Goal: Task Accomplishment & Management: Use online tool/utility

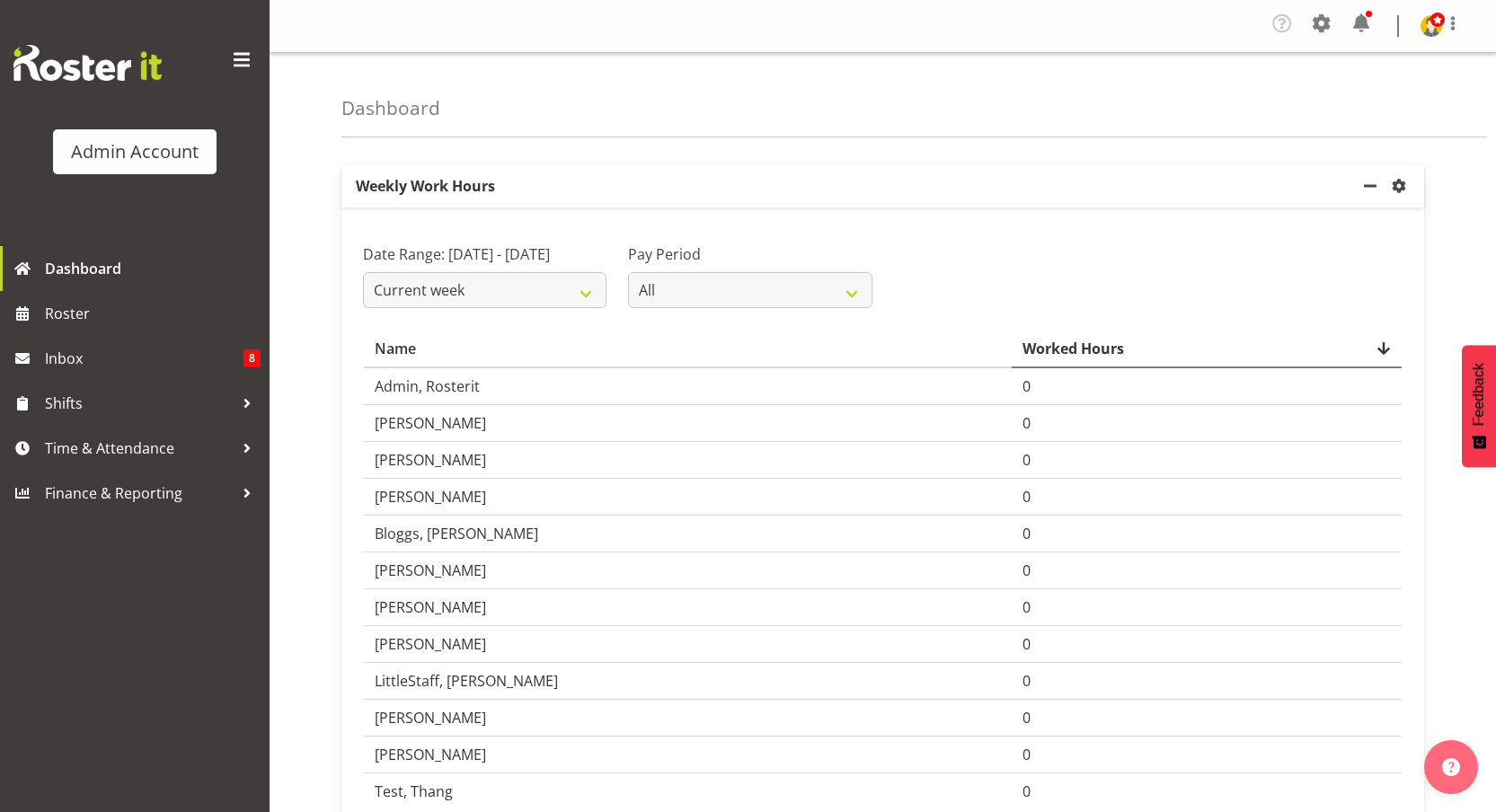
click at [239, 53] on span at bounding box center [242, 60] width 28 height 28
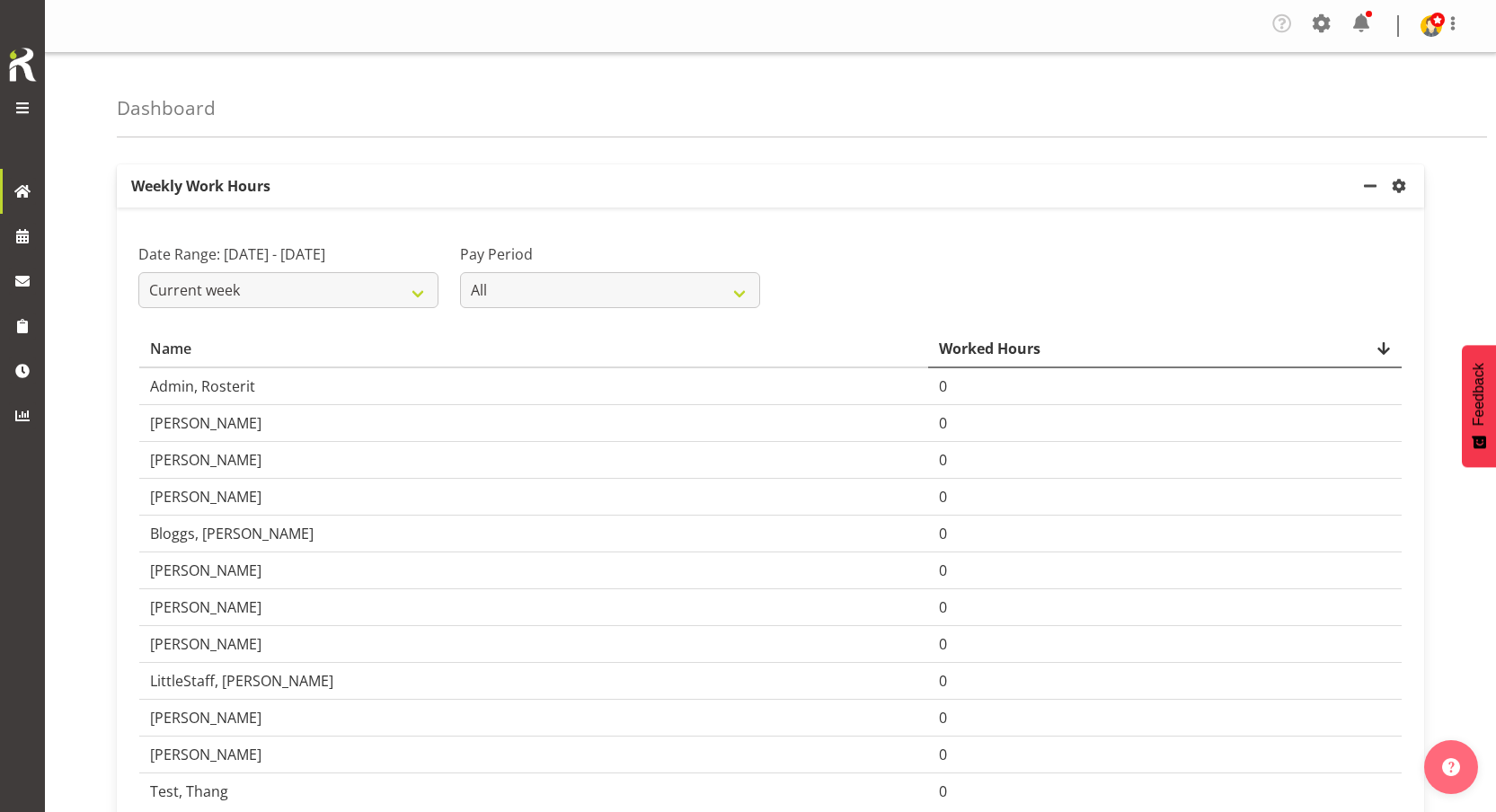
click at [32, 99] on div at bounding box center [23, 110] width 36 height 27
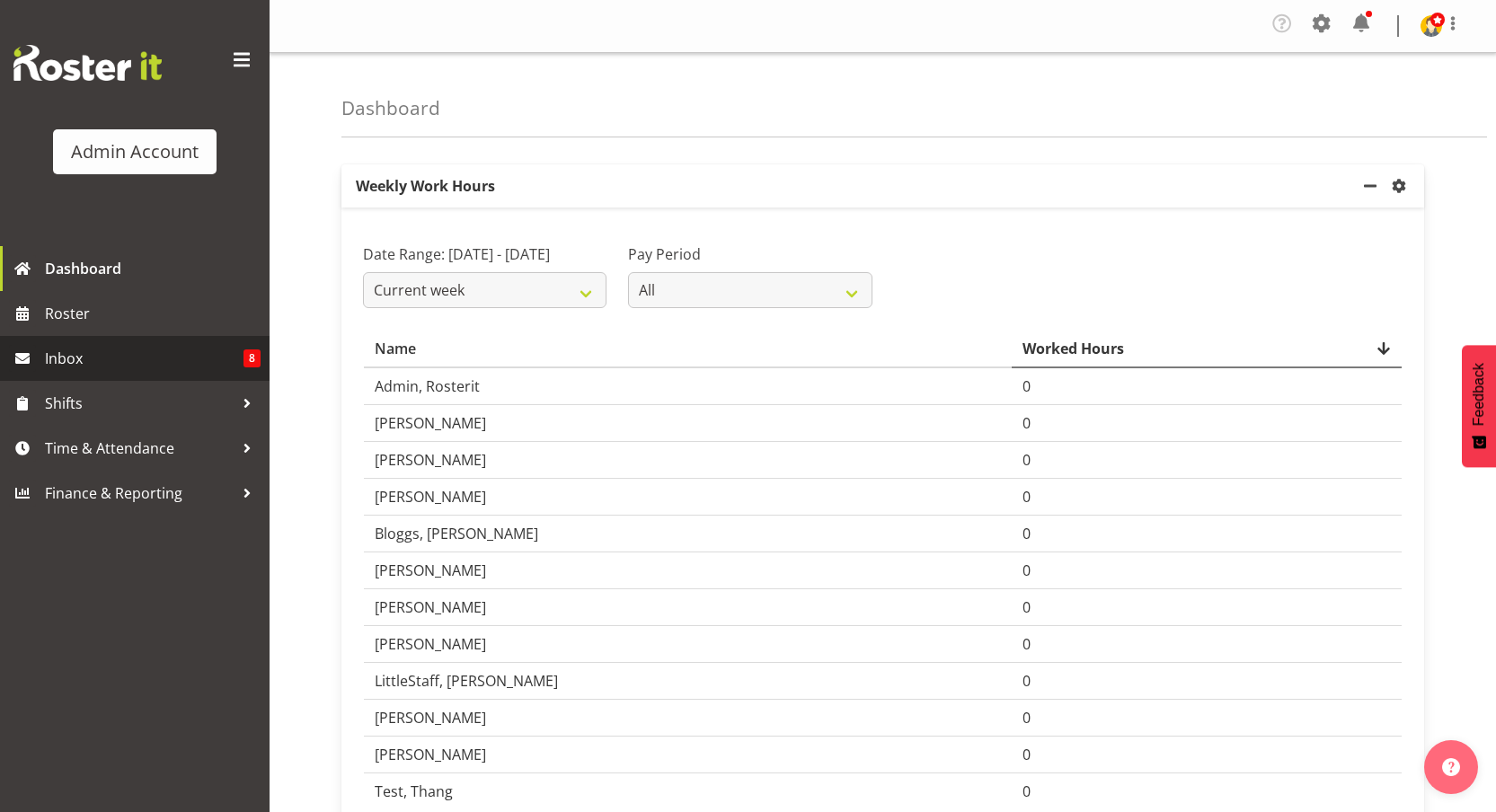
click at [81, 363] on span "Inbox" at bounding box center [143, 359] width 198 height 27
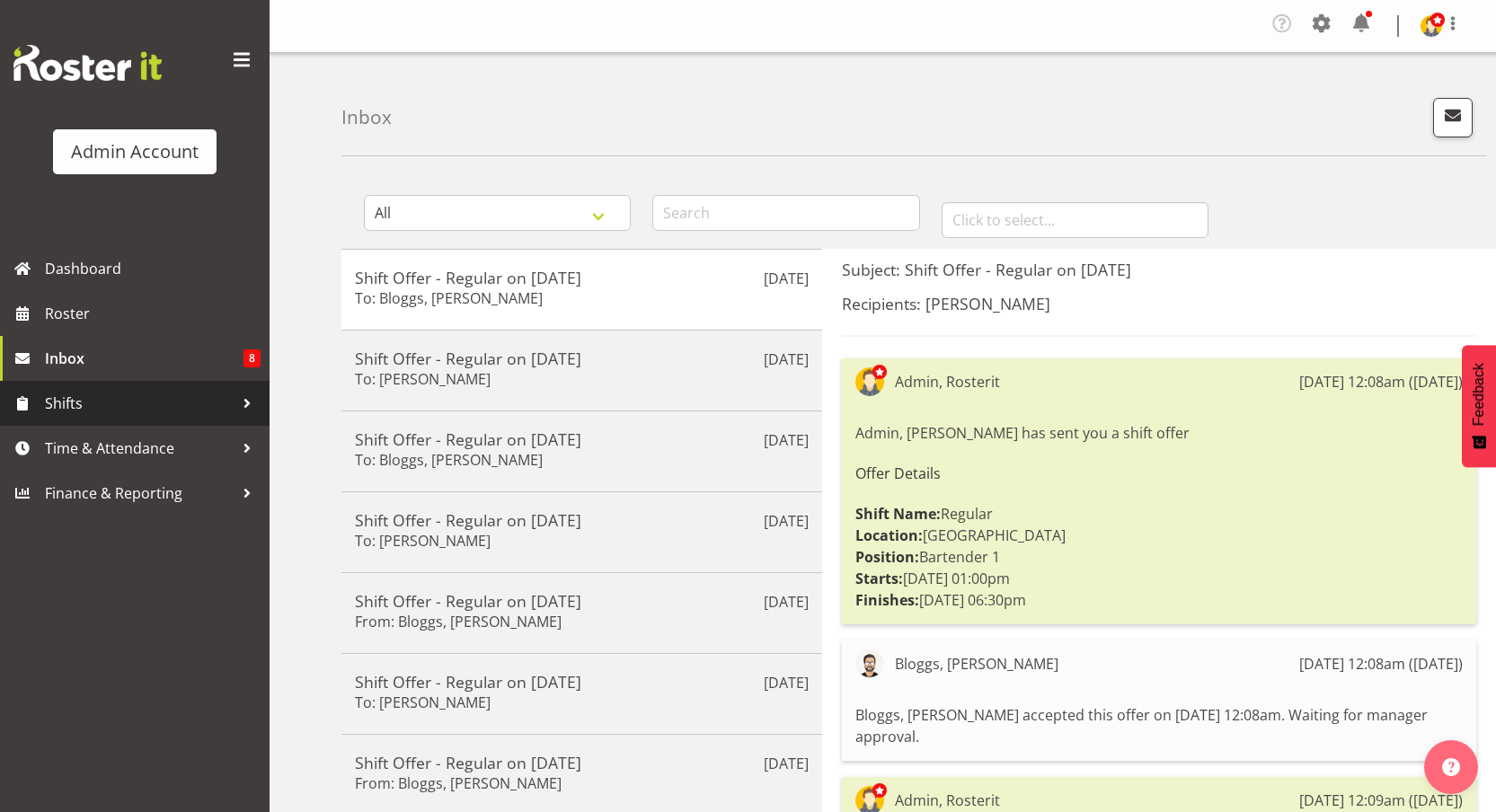
click at [138, 407] on span "Shifts" at bounding box center [139, 403] width 189 height 27
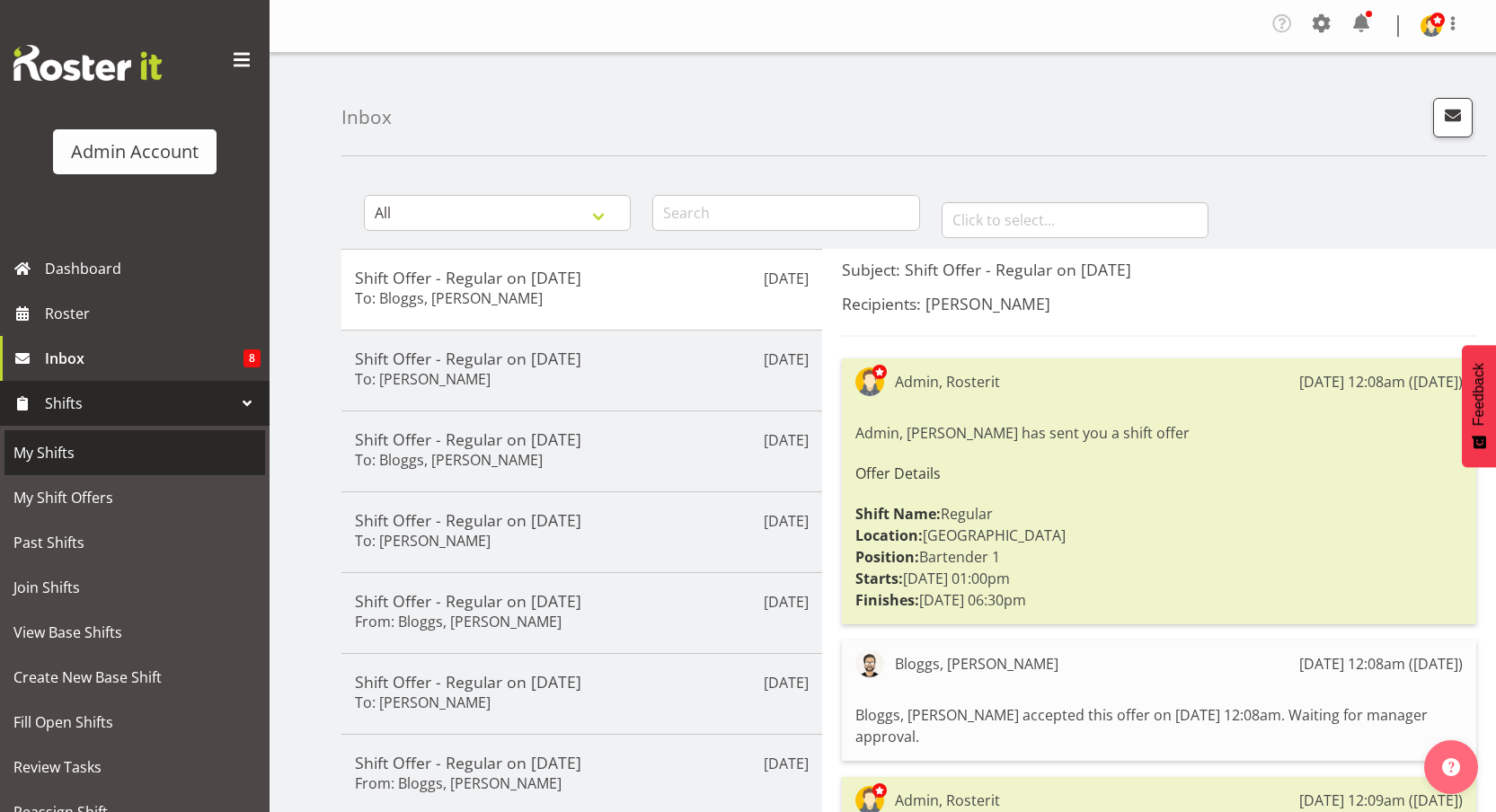
click at [102, 469] on link "My Shifts" at bounding box center [135, 452] width 261 height 45
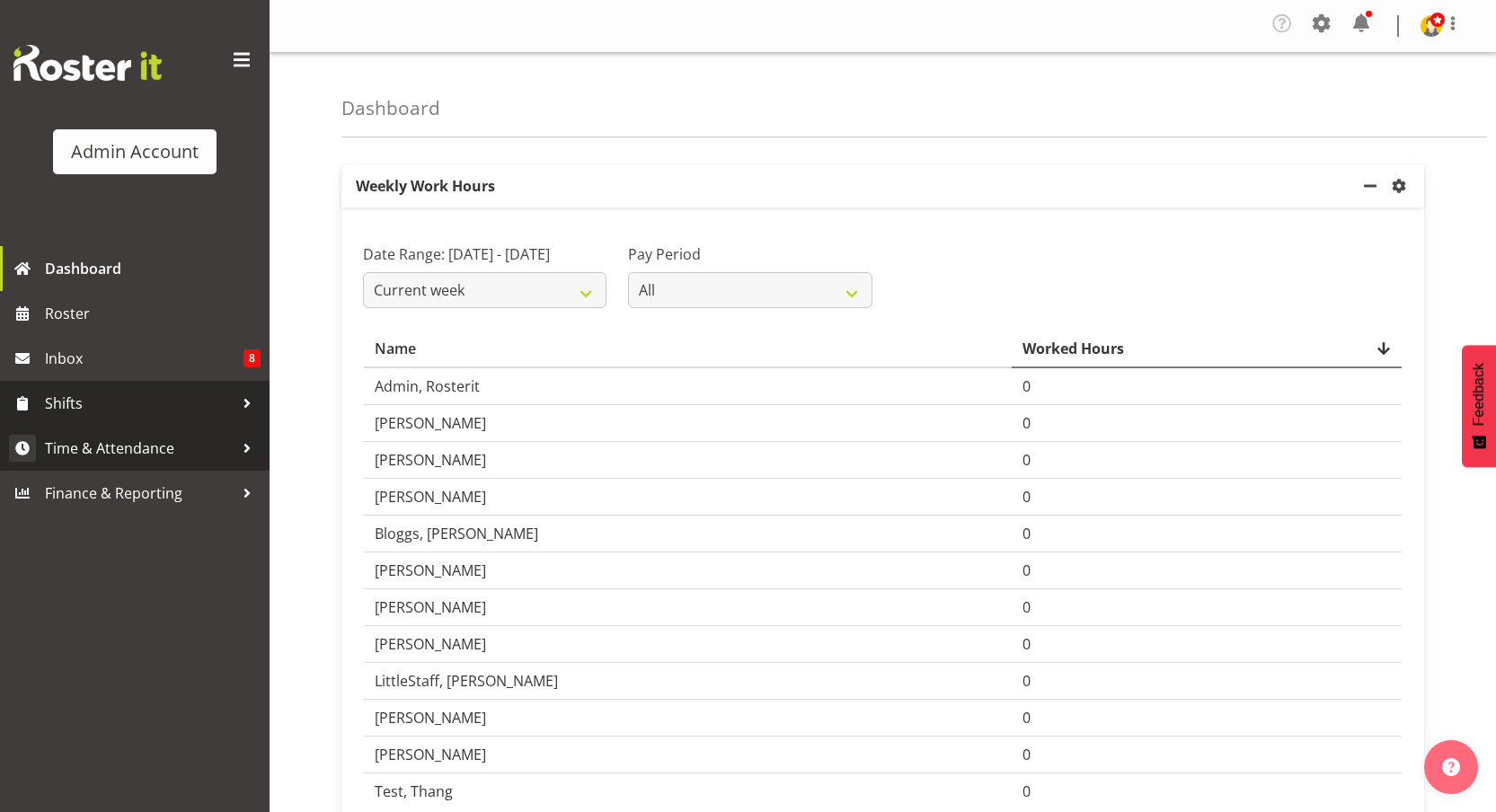
click at [104, 443] on span "Time & Attendance" at bounding box center [139, 448] width 189 height 27
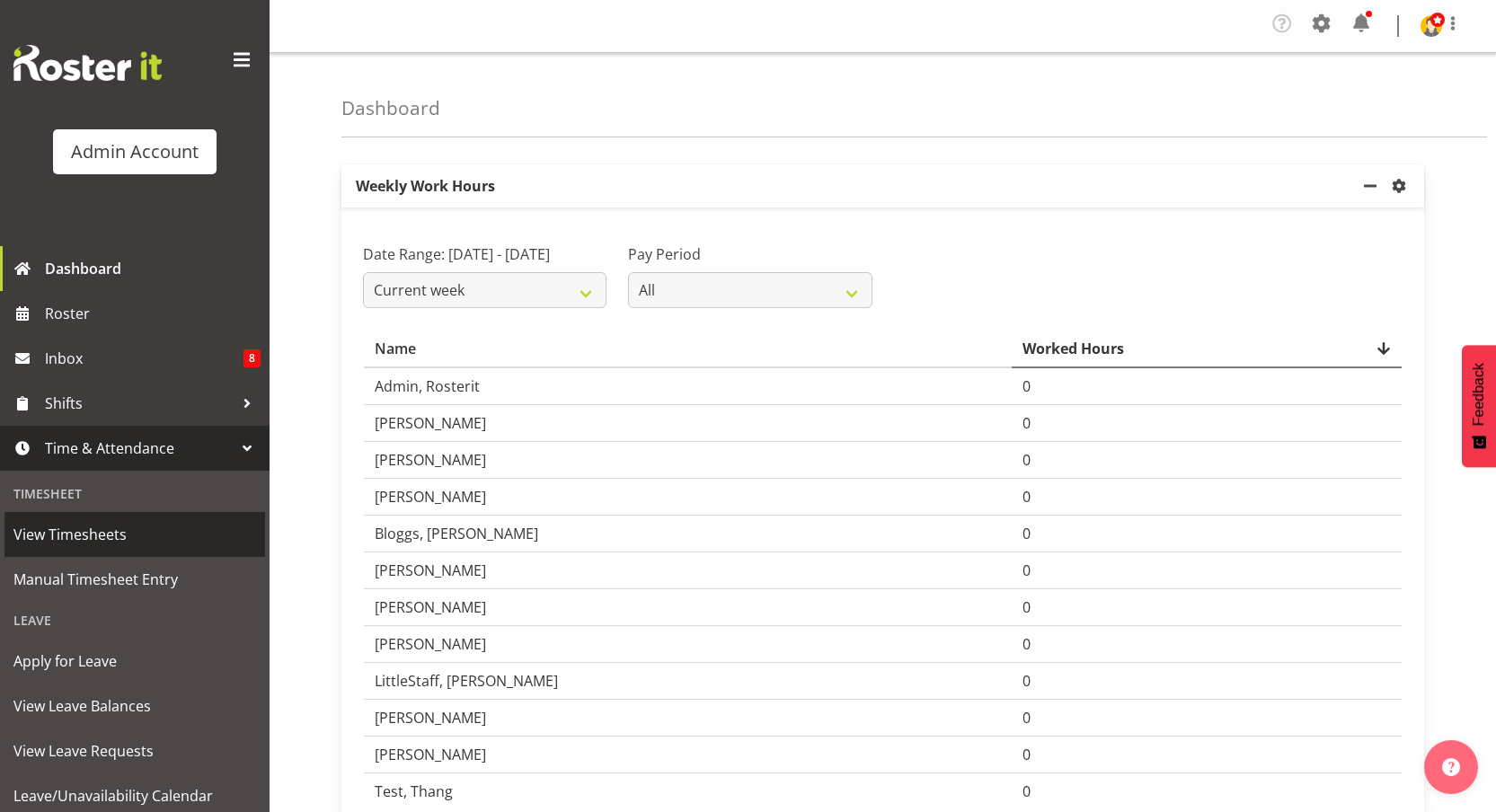
click at [101, 529] on span "View Timesheets" at bounding box center [135, 534] width 243 height 27
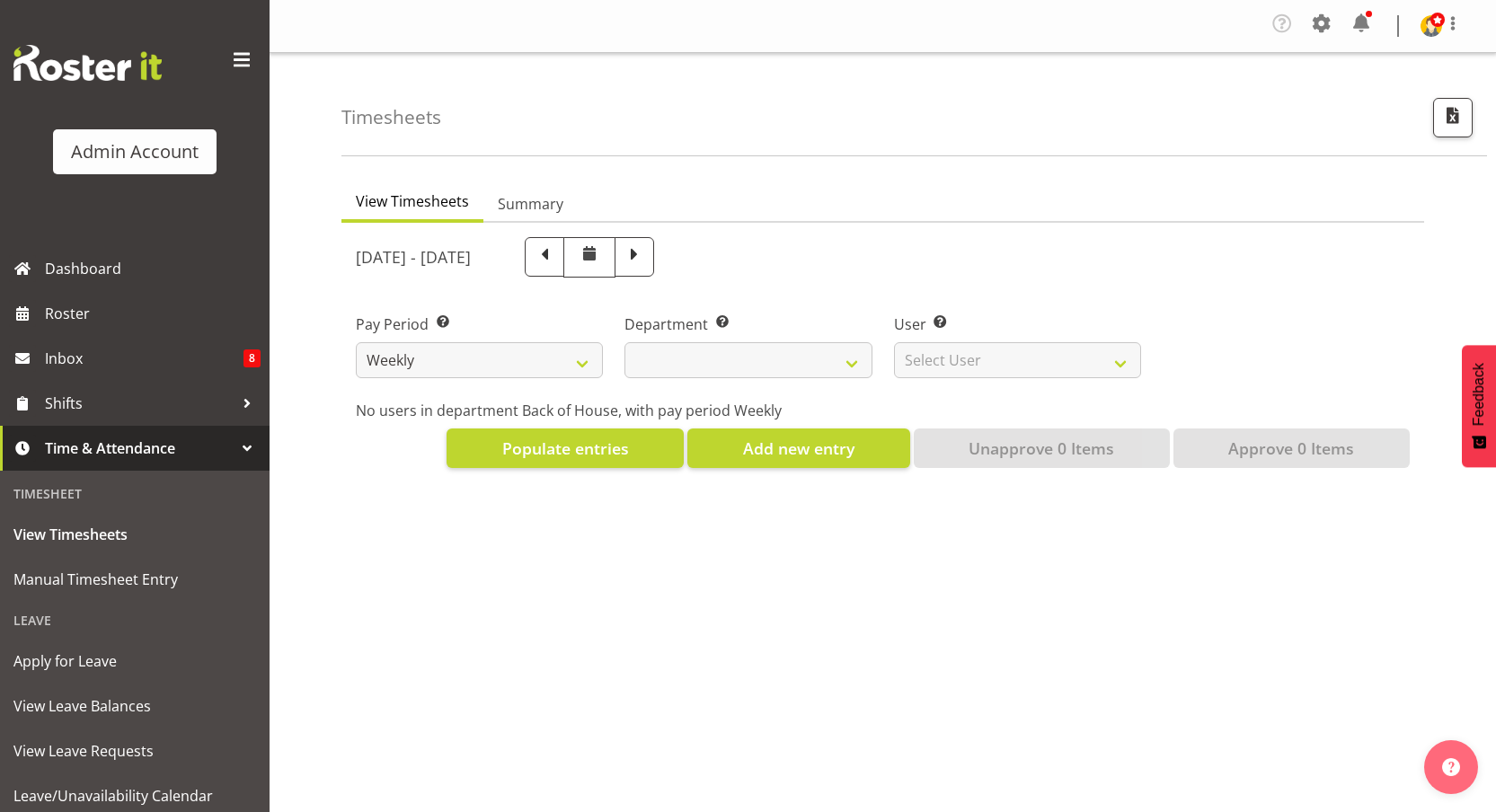
select select
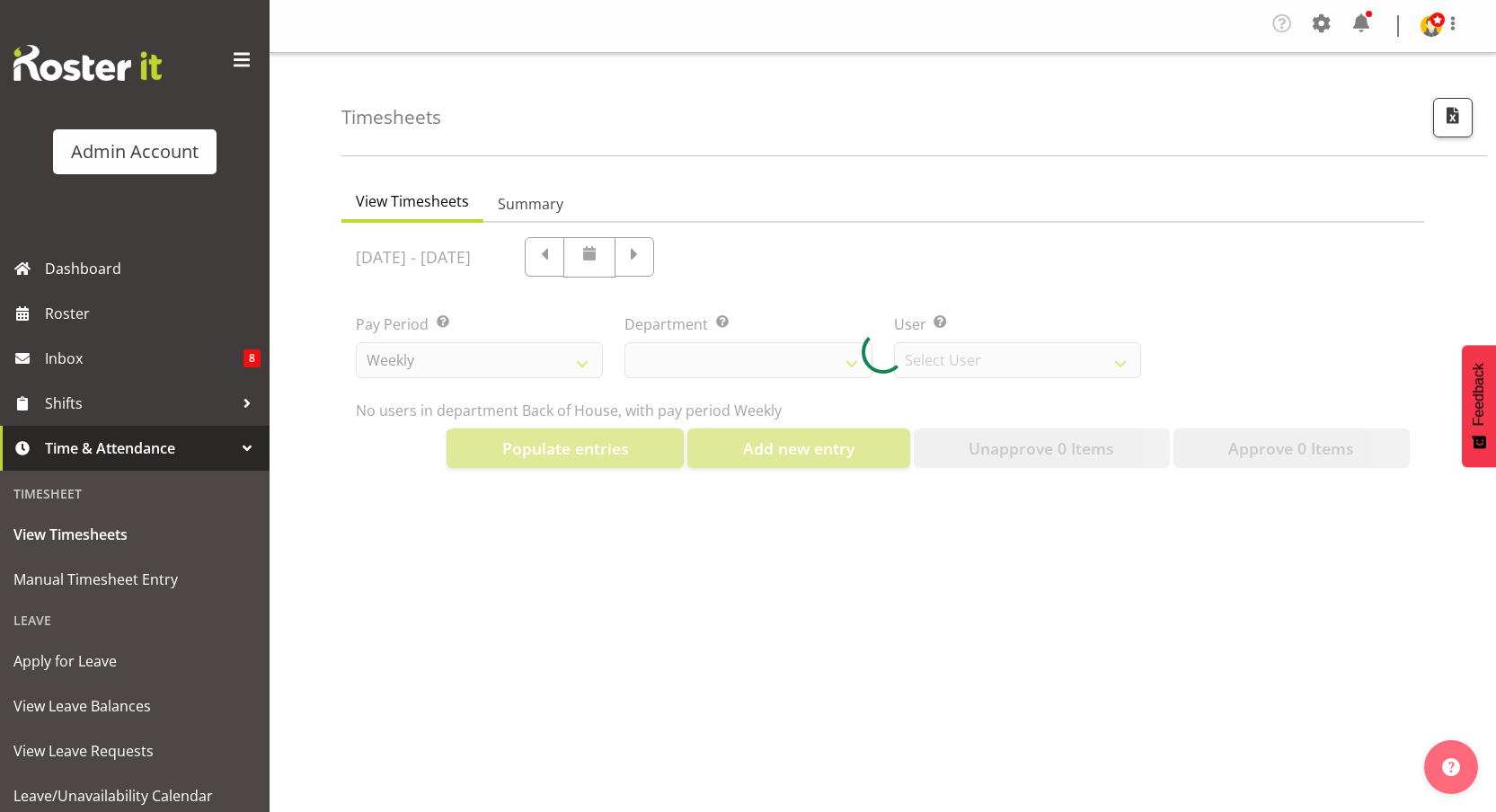
select select "2042"
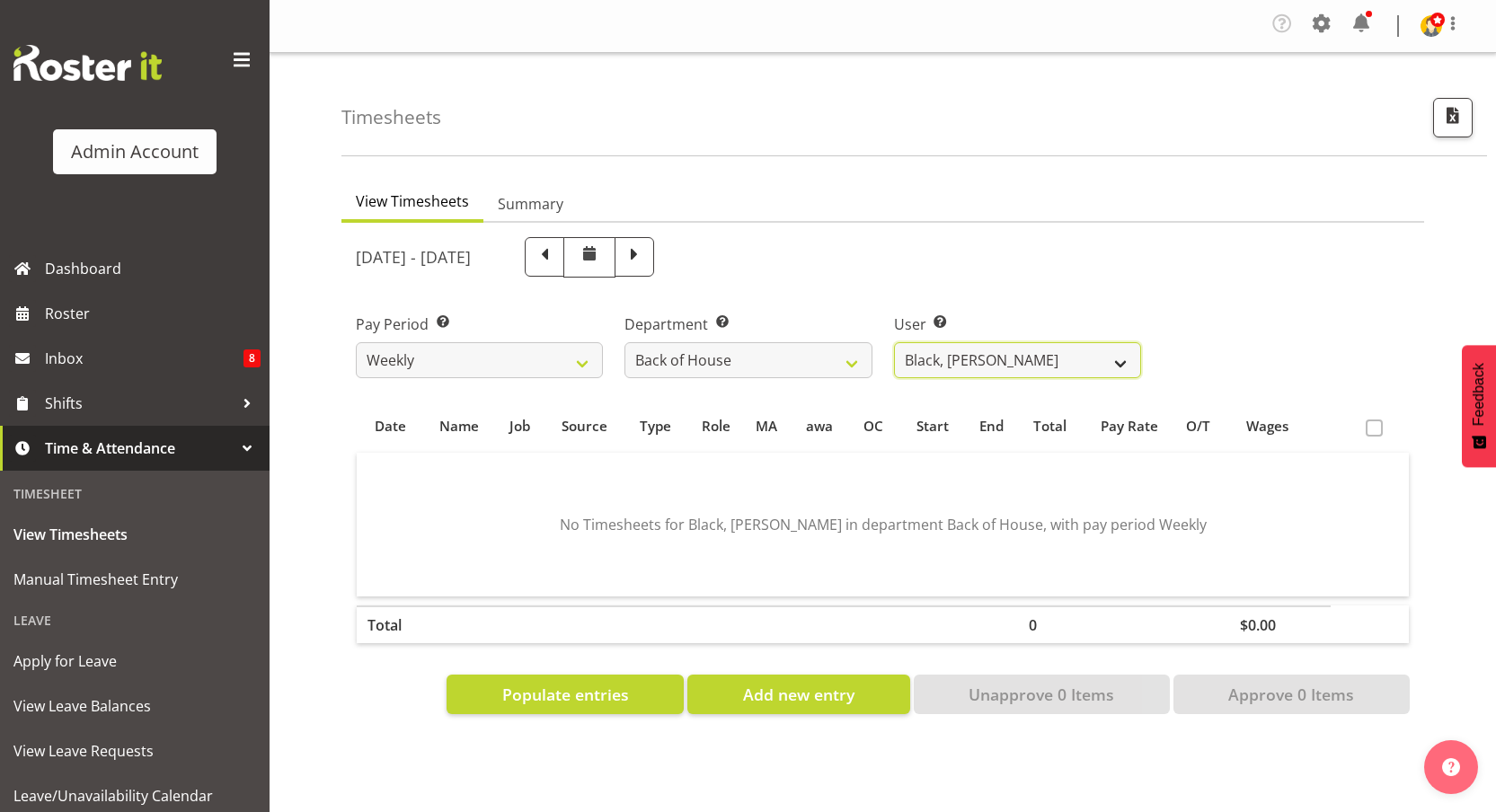
click at [986, 355] on select "Black, Ian ❌ Bloggs, Joe ❌ Little, Mike ❌ Admin, Rosterit ❌ White, Sally ❌ Pham…" at bounding box center [1017, 360] width 247 height 36
click at [751, 366] on select "Back of House Front of House" at bounding box center [748, 360] width 247 height 36
select select "363"
click at [624, 342] on select "Back of House Front of House" at bounding box center [748, 360] width 247 height 36
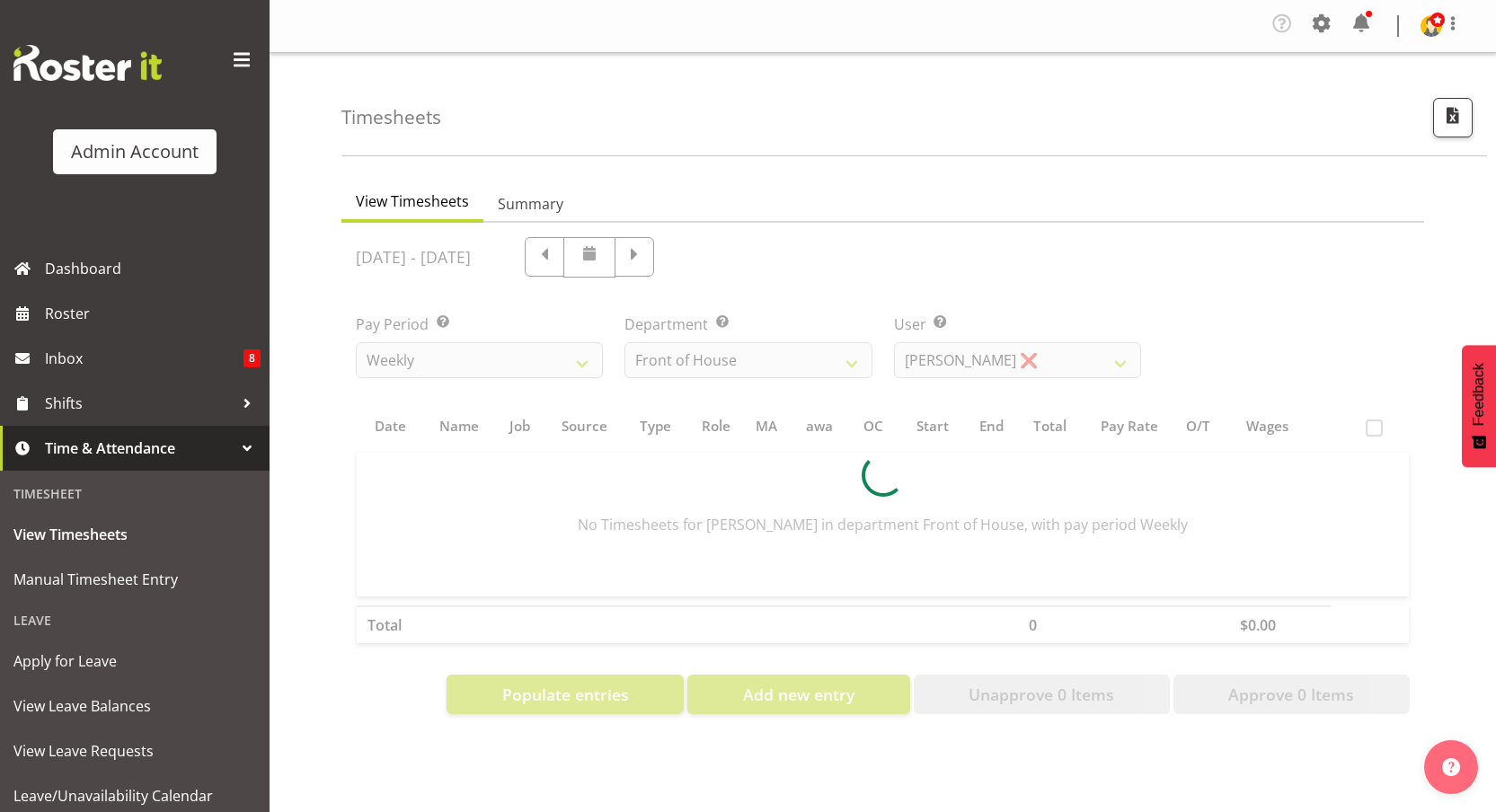
click at [961, 359] on div at bounding box center [882, 475] width 1082 height 506
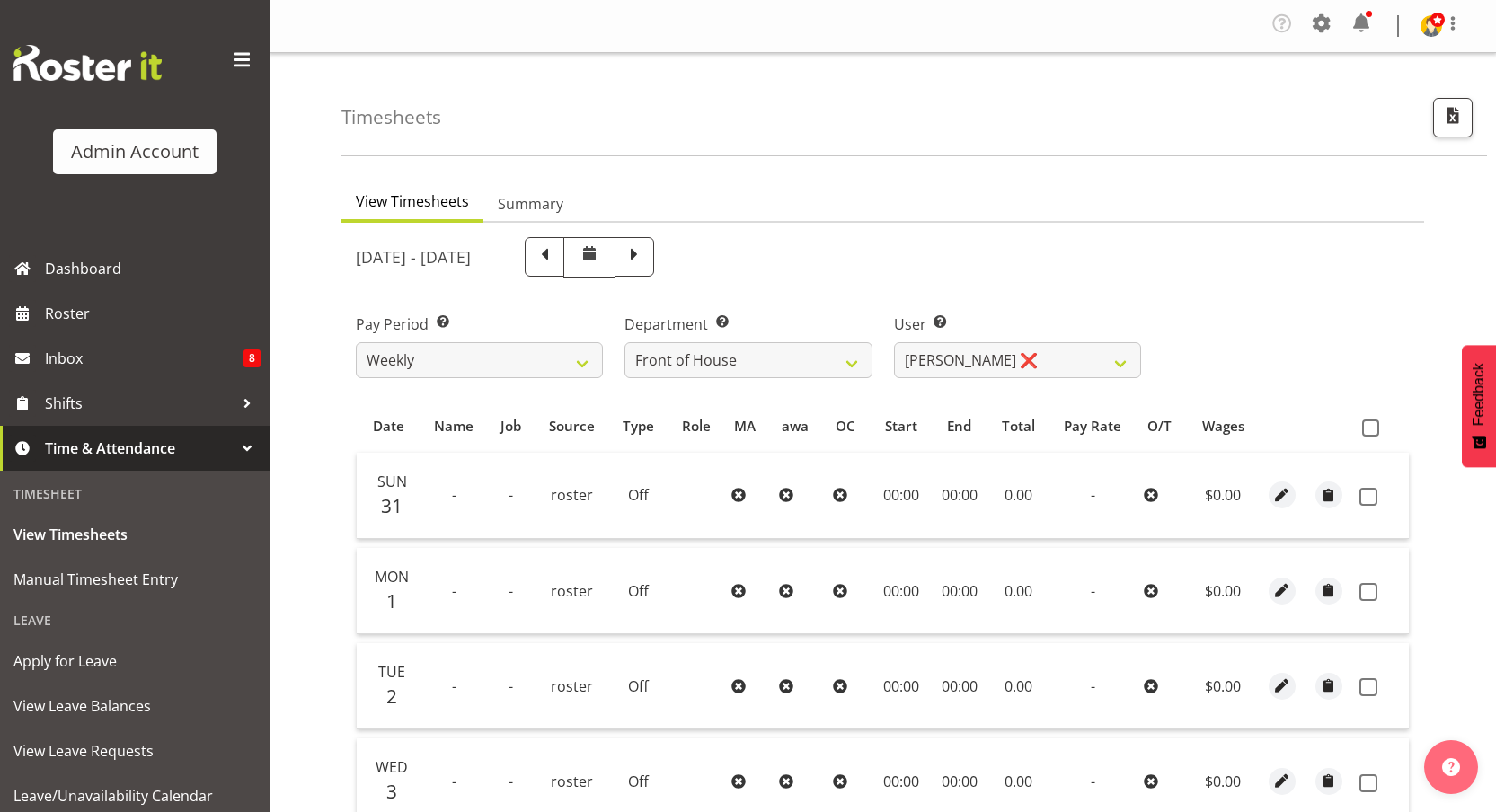
click at [975, 364] on div "August 31st - September 6th 2025 Pay Period Select which pay period you would l…" at bounding box center [882, 728] width 1054 height 1002
click at [975, 364] on select "Bush, Becky ❌ Green, Fred ❌ Doe, Jane ❌ Wu, Kevin ❌ LittleStaff, Mike ❌" at bounding box center [1017, 360] width 247 height 36
click at [787, 363] on select "Back of House Front of House" at bounding box center [748, 360] width 247 height 36
click at [587, 364] on select "Weekly Fortnight Monthly" at bounding box center [479, 360] width 247 height 36
click at [940, 361] on select "Bush, Becky ❌ Green, Fred ❌ Doe, Jane ❌ Wu, Kevin ❌ LittleStaff, Mike ❌" at bounding box center [1017, 360] width 247 height 36
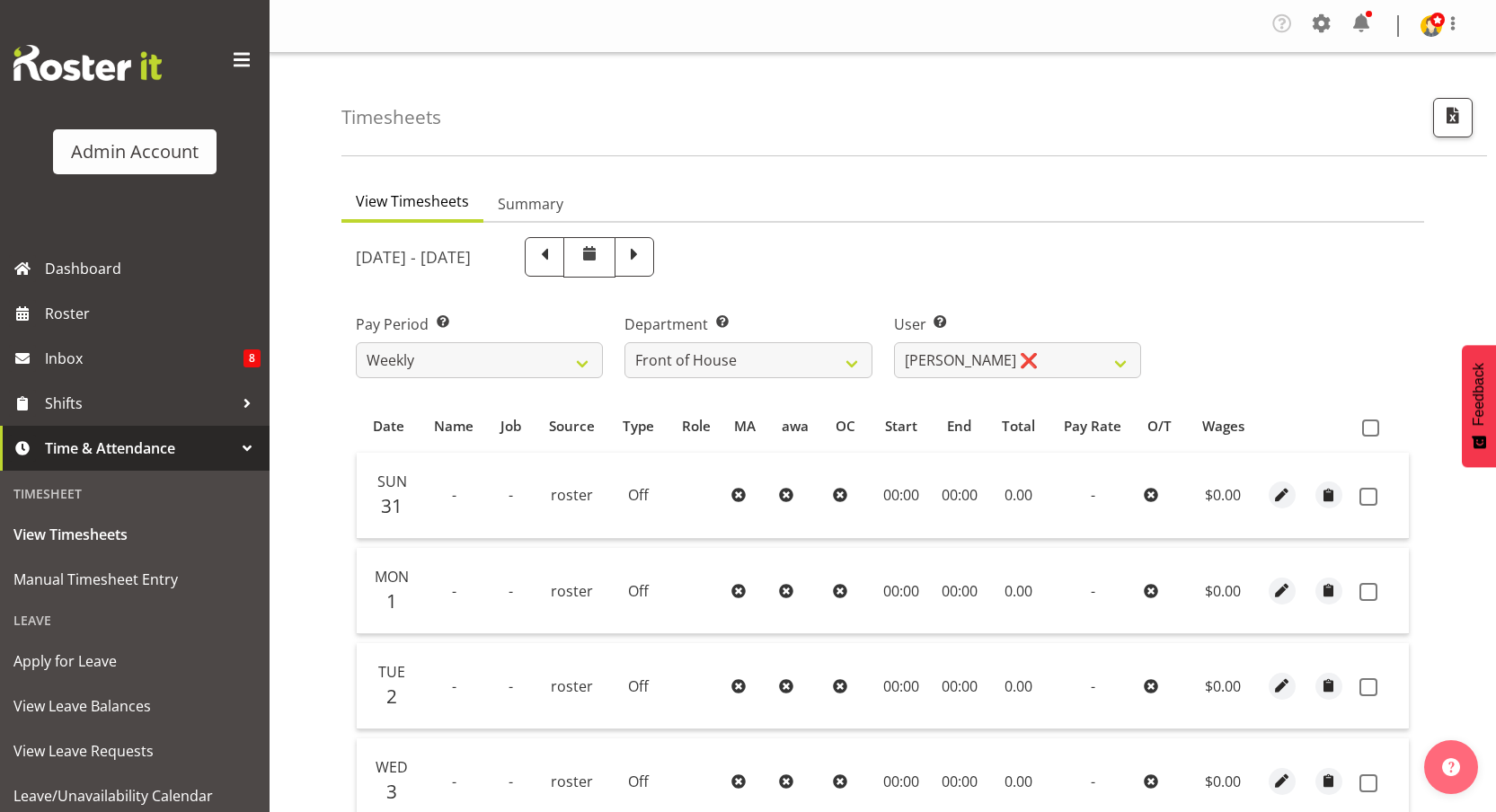
click at [757, 325] on label "Department Select which department you would like to view." at bounding box center [748, 324] width 247 height 22
click at [752, 350] on select "Back of House Front of House" at bounding box center [748, 360] width 247 height 36
click at [1315, 13] on span at bounding box center [1321, 23] width 28 height 28
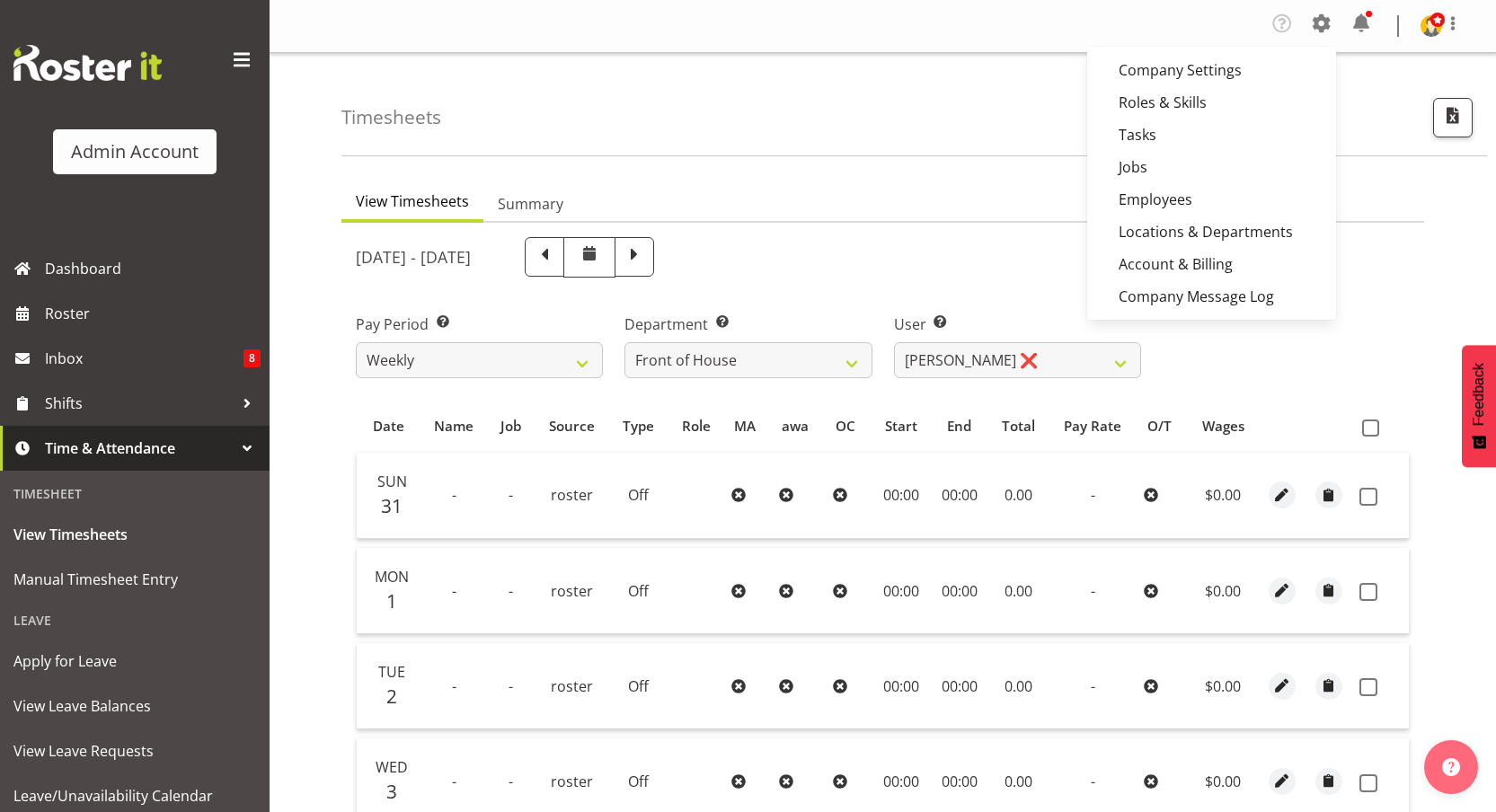
drag, startPoint x: 700, startPoint y: 332, endPoint x: 665, endPoint y: 330, distance: 35.1
click at [699, 332] on label "Department Select which department you would like to view." at bounding box center [748, 324] width 247 height 22
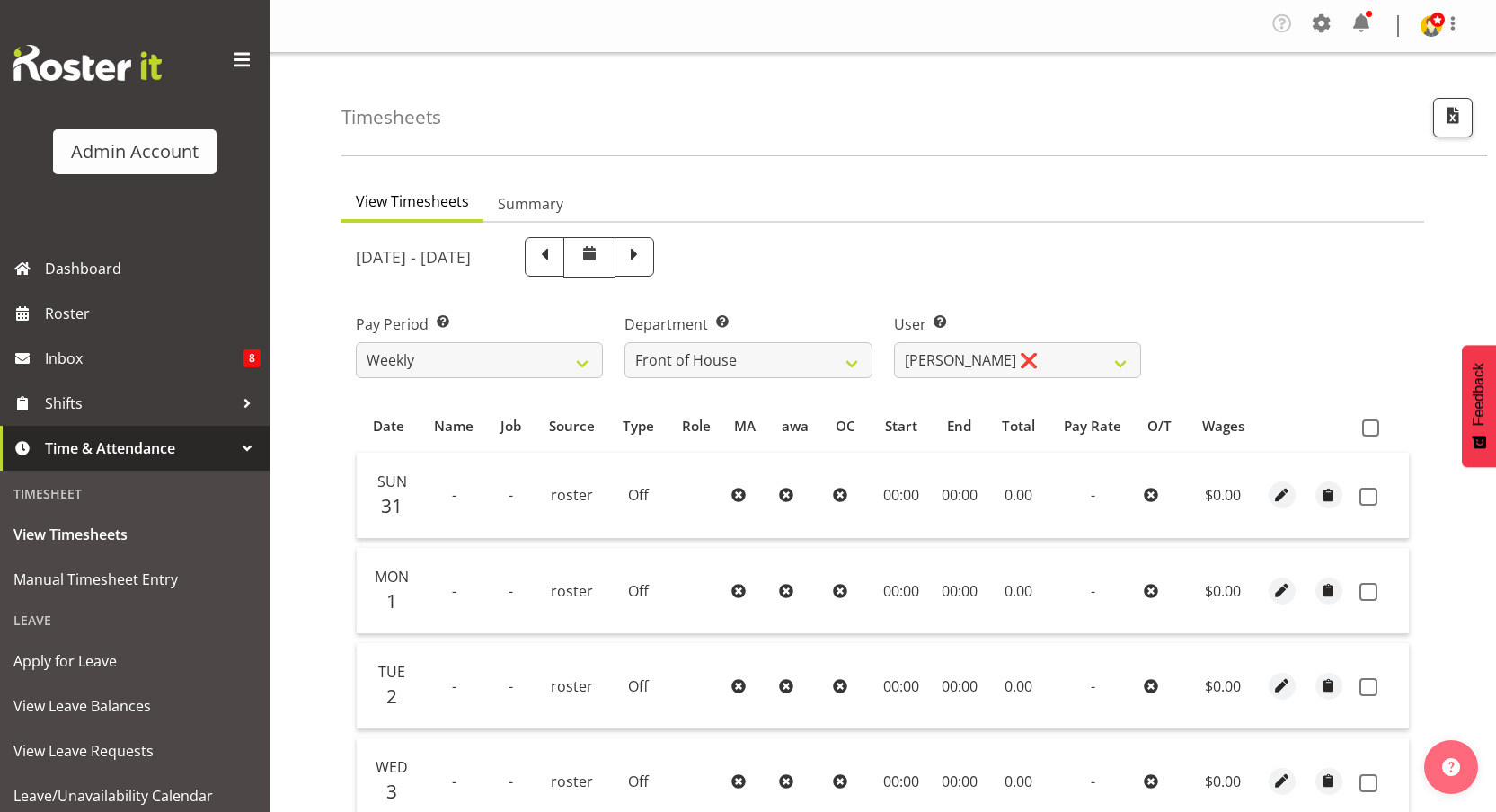
click at [660, 328] on label "Department Select which department you would like to view." at bounding box center [748, 324] width 247 height 22
copy div "Department Select which department you would like to view."
click at [1013, 106] on div "Timesheets" at bounding box center [914, 104] width 1146 height 103
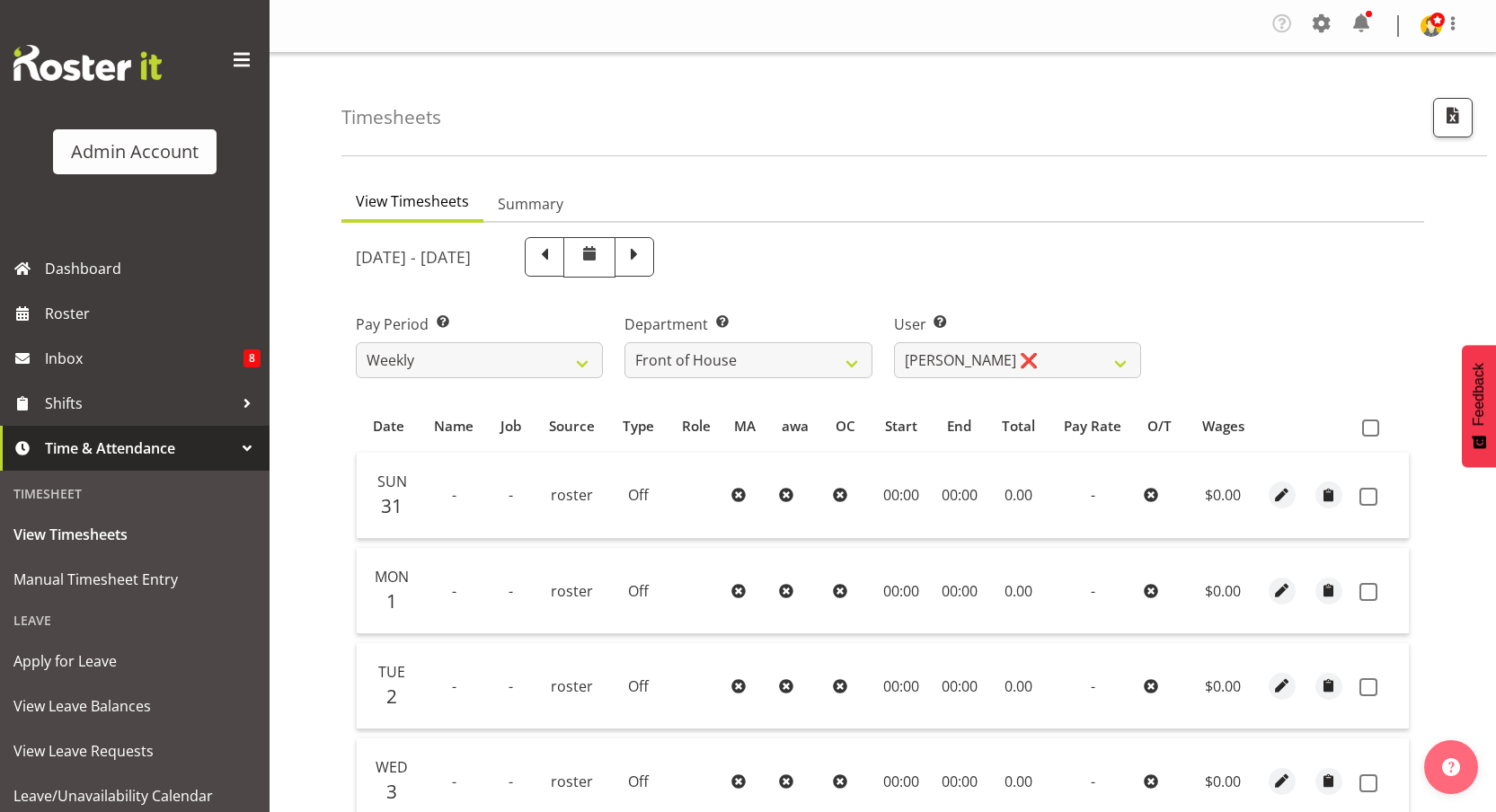
click at [1007, 260] on div "August 31st - September 6th 2025" at bounding box center [748, 257] width 785 height 41
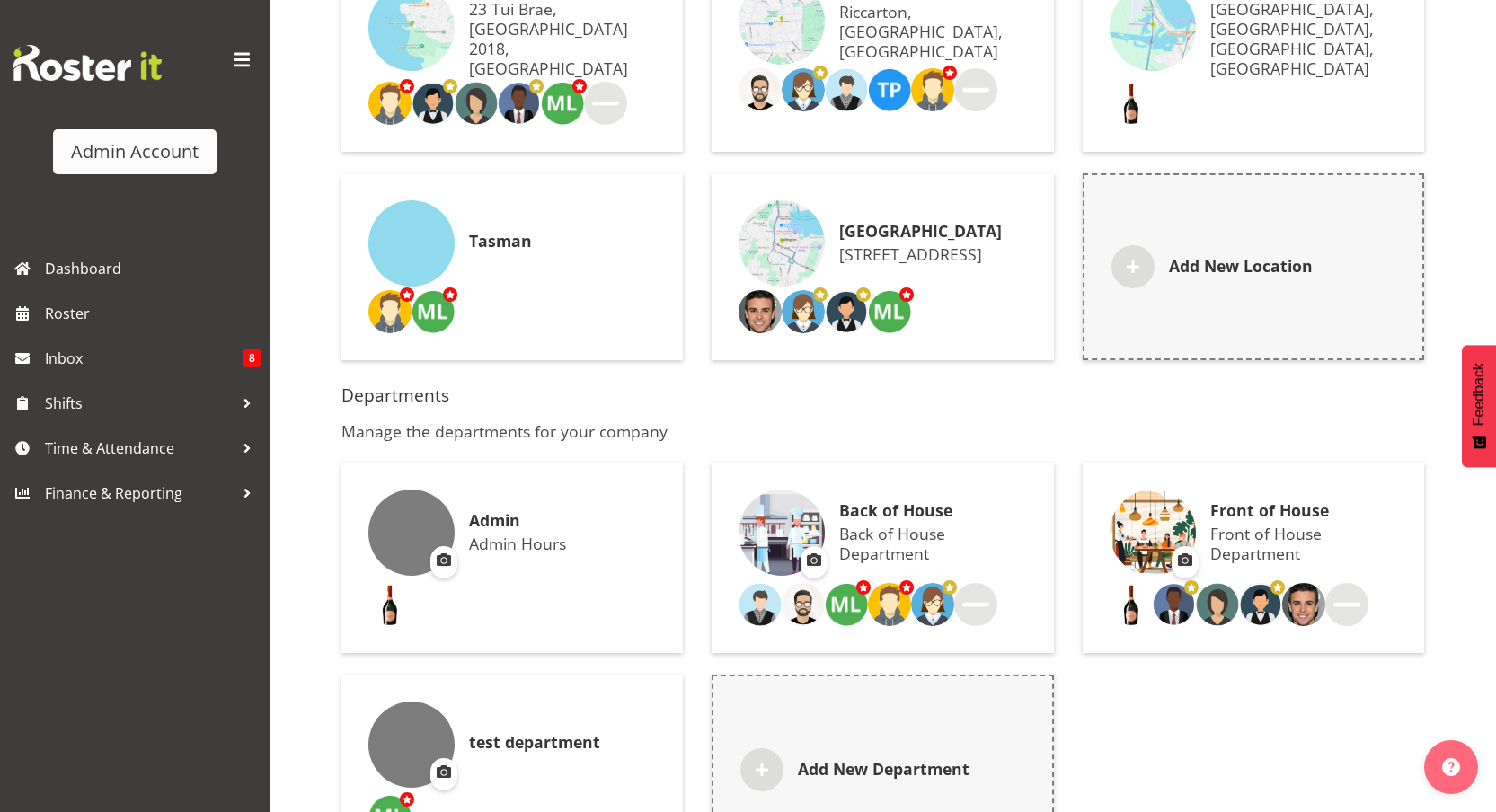
scroll to position [378, 0]
